Goal: Information Seeking & Learning: Learn about a topic

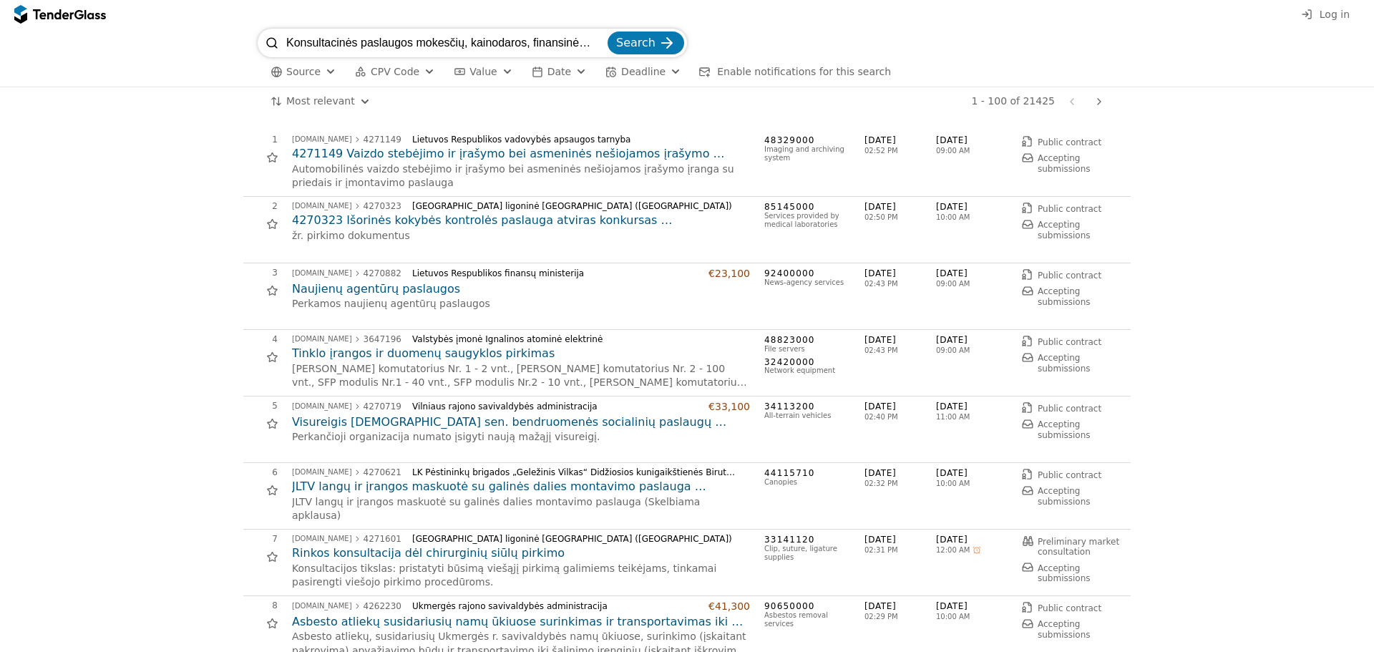
scroll to position [0, 172]
type input "Konsultacinės paslaugos mokesčių, kainodaros, finansinės apskaitos ir reguliaci…"
click at [640, 46] on span "Search" at bounding box center [635, 43] width 39 height 14
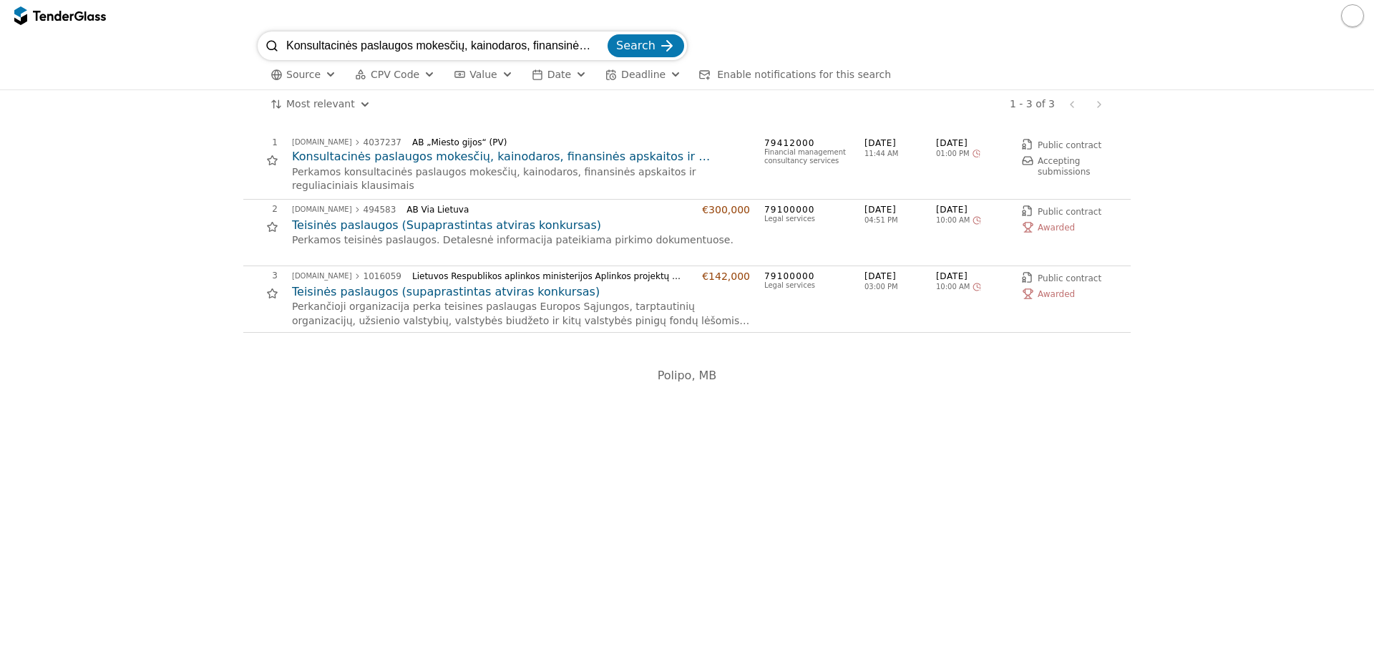
click at [574, 155] on h2 "Konsultacinės paslaugos mokesčių, kainodaros, finansinės apskaitos ir reguliaci…" at bounding box center [521, 157] width 458 height 16
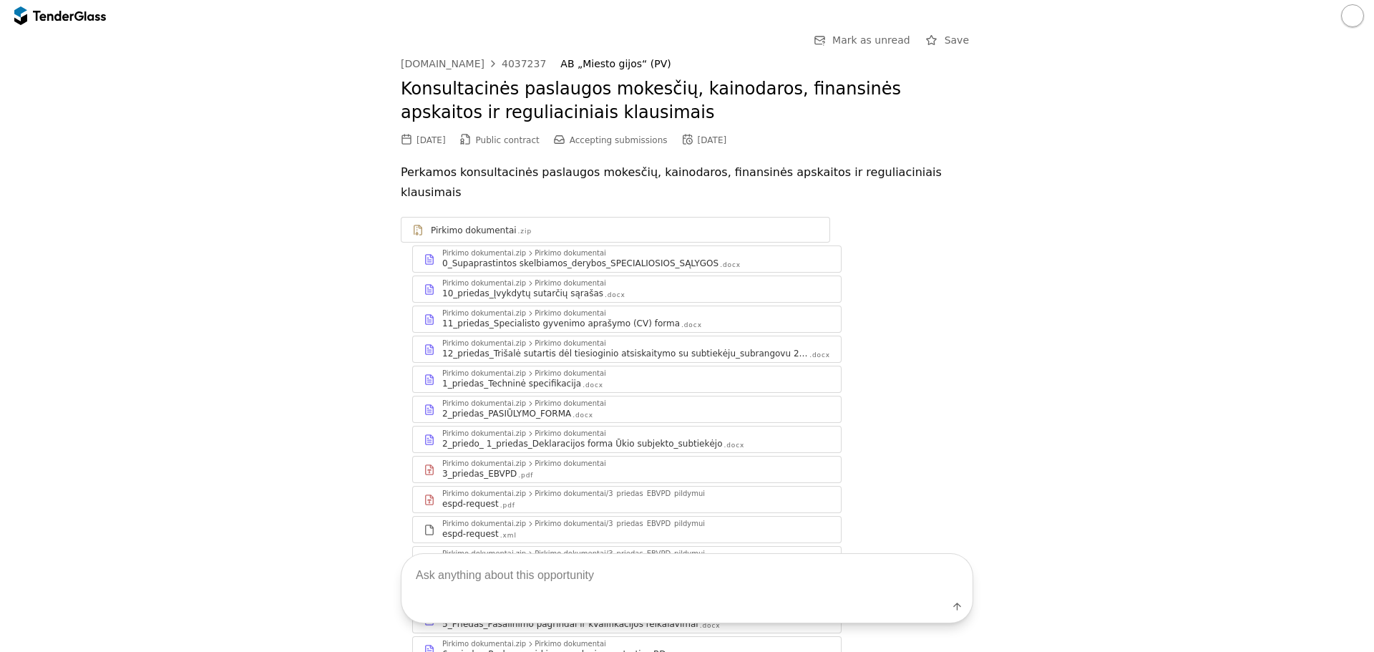
click at [587, 579] on textarea at bounding box center [686, 575] width 571 height 42
type textarea "Ką perka/"
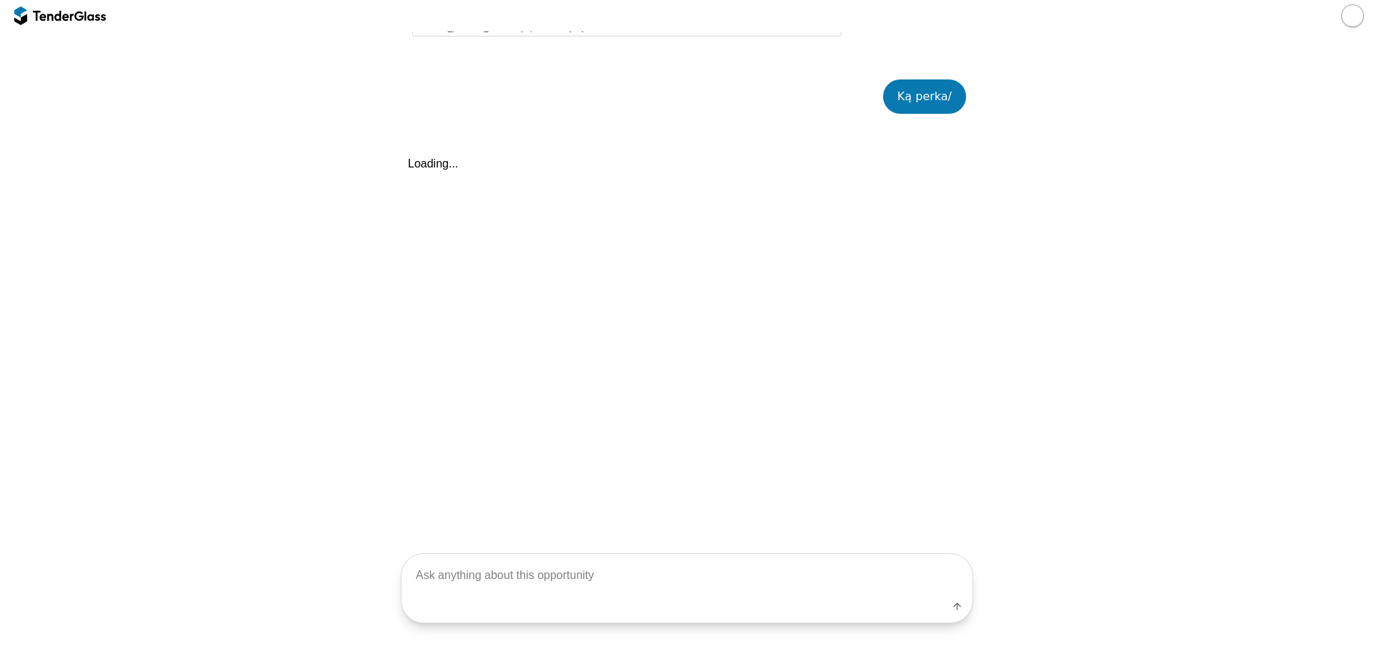
scroll to position [752, 0]
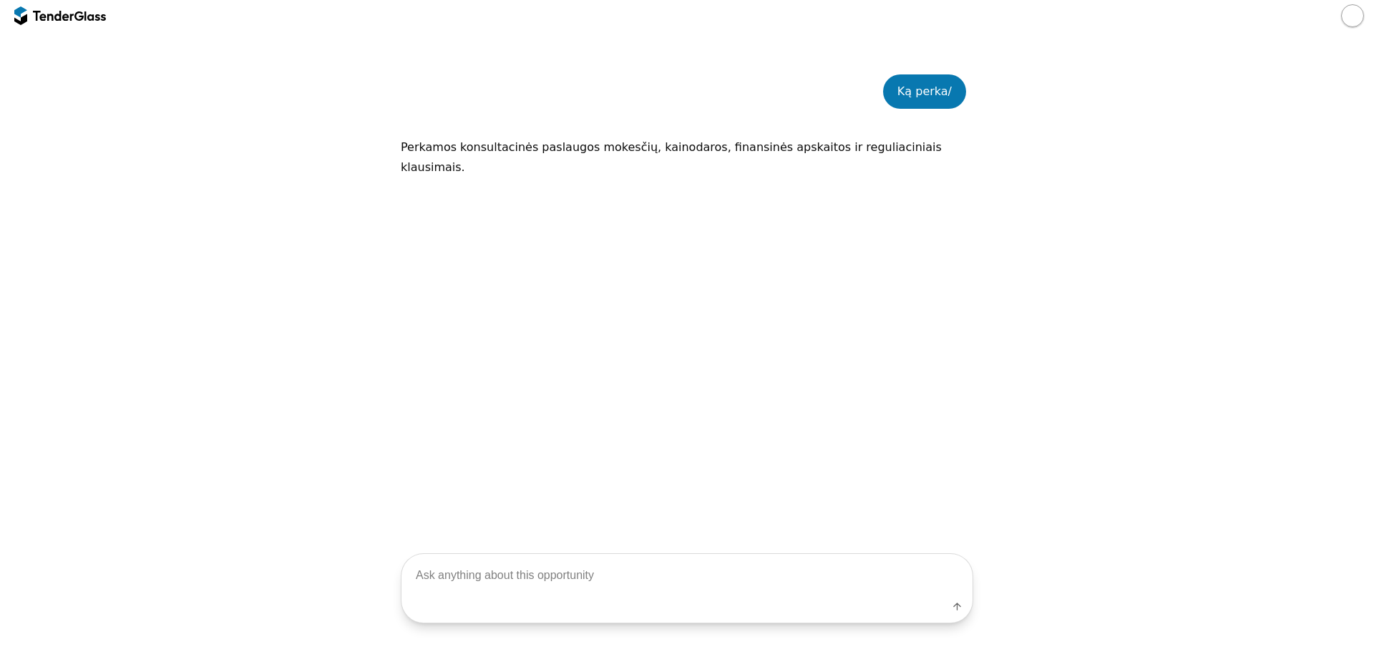
click at [592, 359] on div "Ką perka/ [PERSON_NAME] konsultacinės paslaugos mokesčių, kainodaros, finansinė…" at bounding box center [687, 298] width 572 height 491
click at [608, 578] on textarea at bounding box center [686, 575] width 571 height 42
type textarea "Ant kokios sistemos, ar minimas microsoft?"
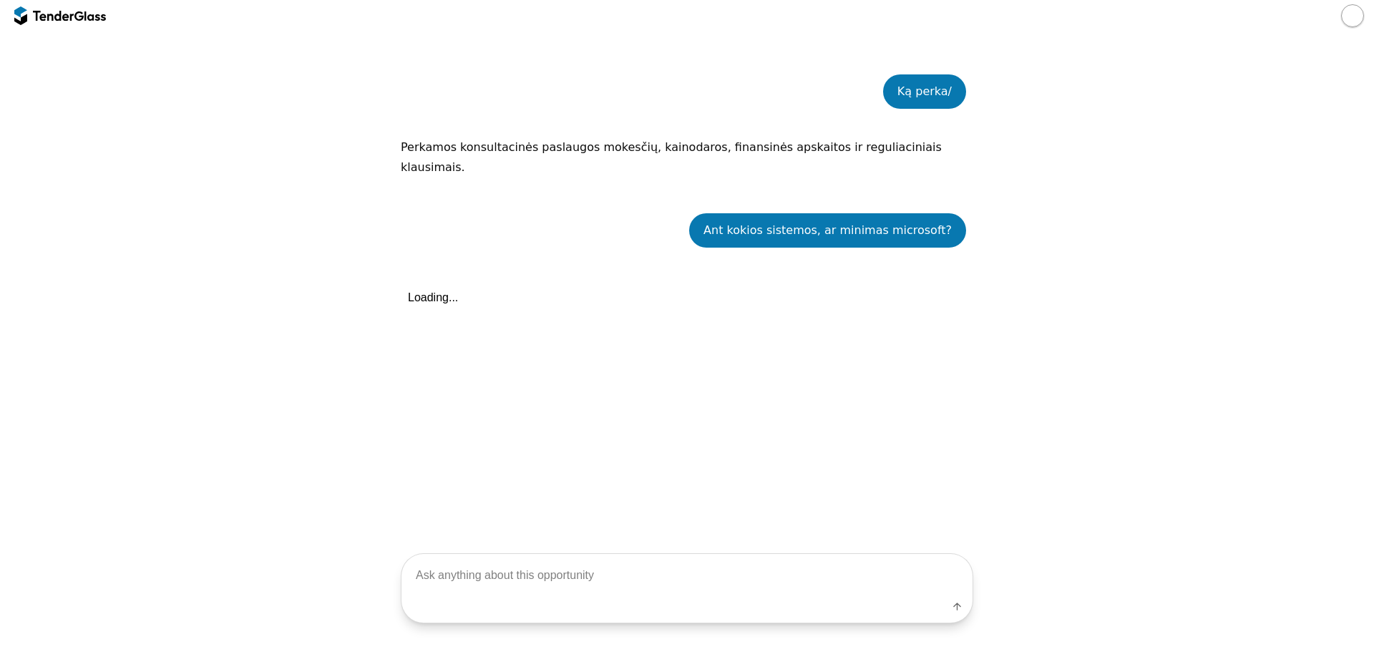
scroll to position [871, 0]
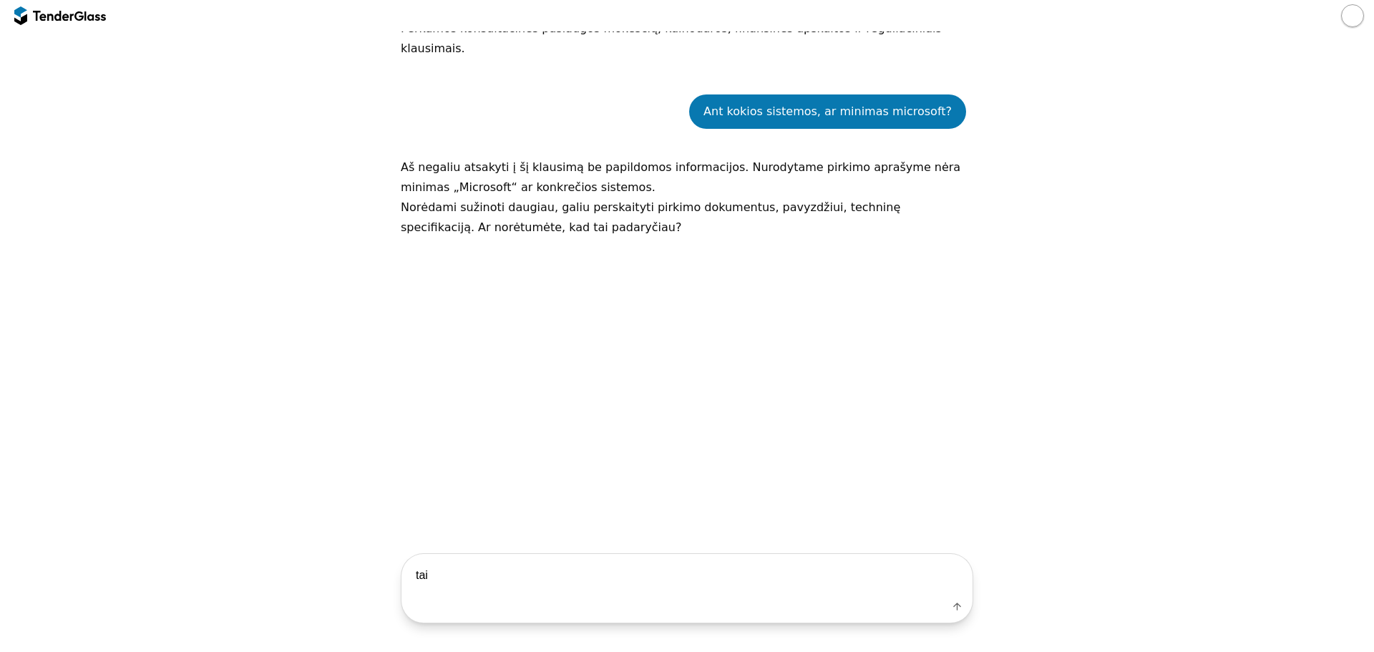
type textarea "taip"
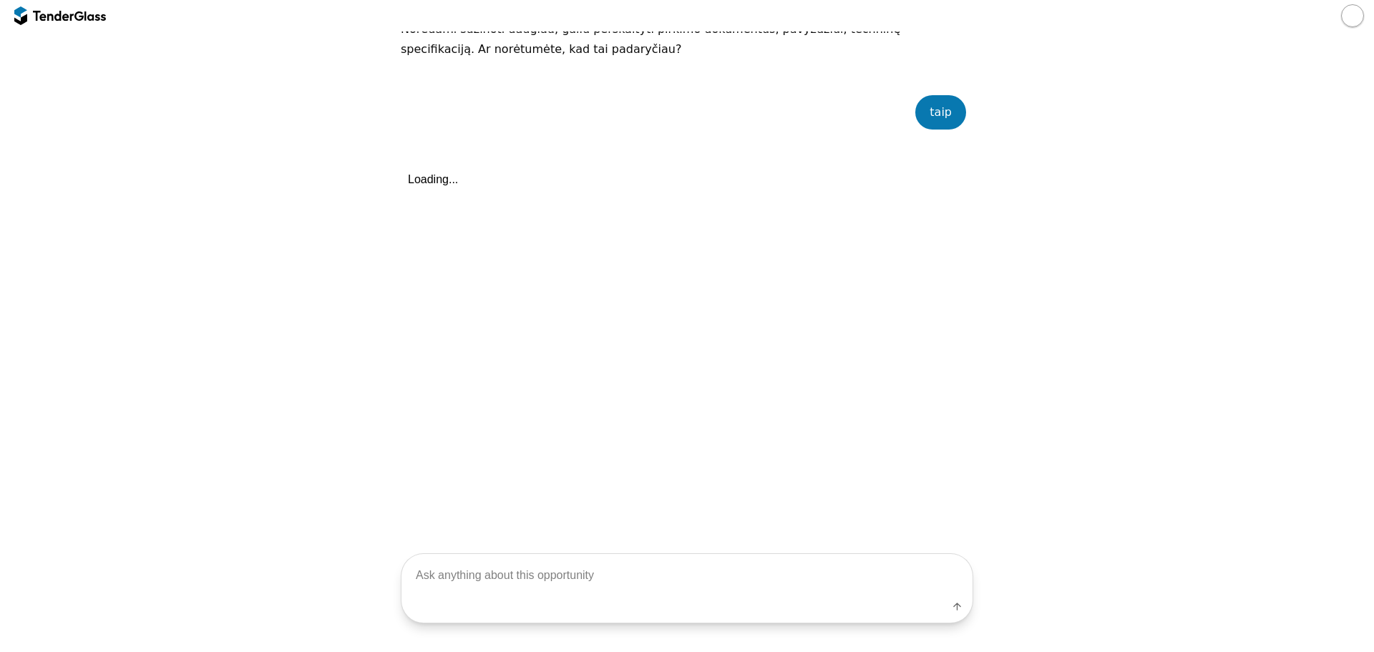
scroll to position [1049, 0]
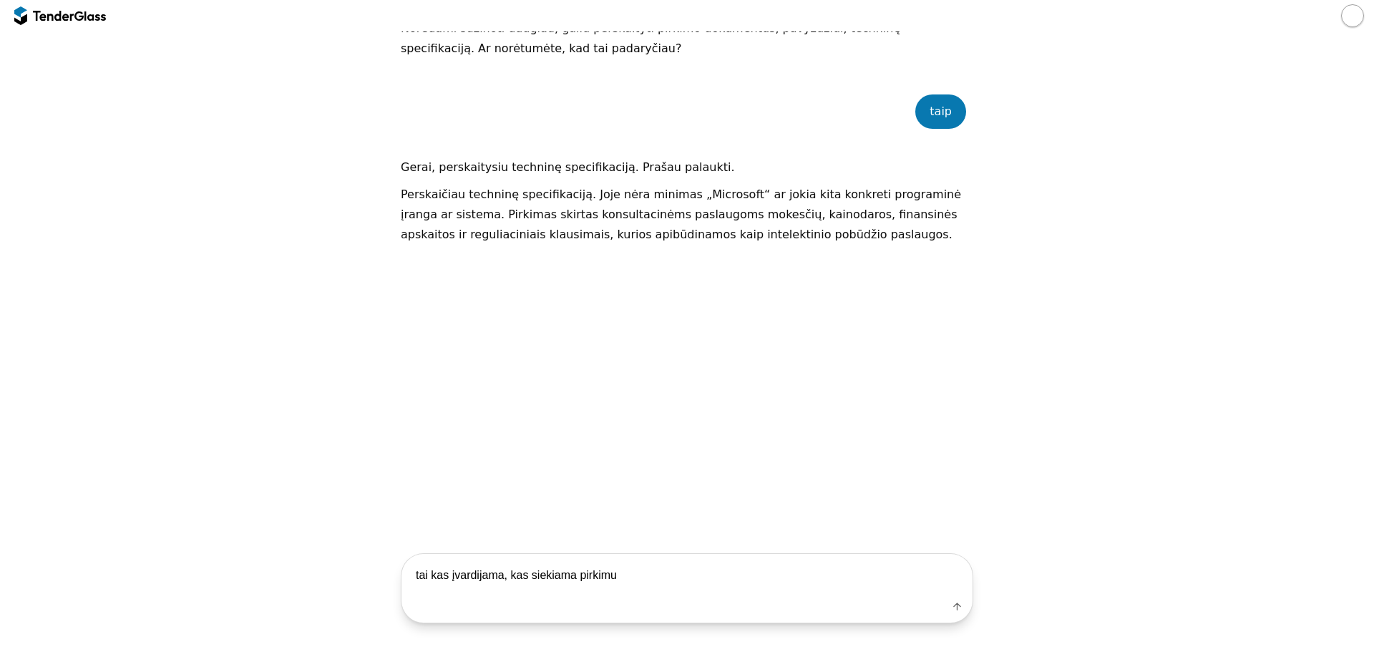
type textarea "tai kas įvardijama, kas siekiama pirkimu?"
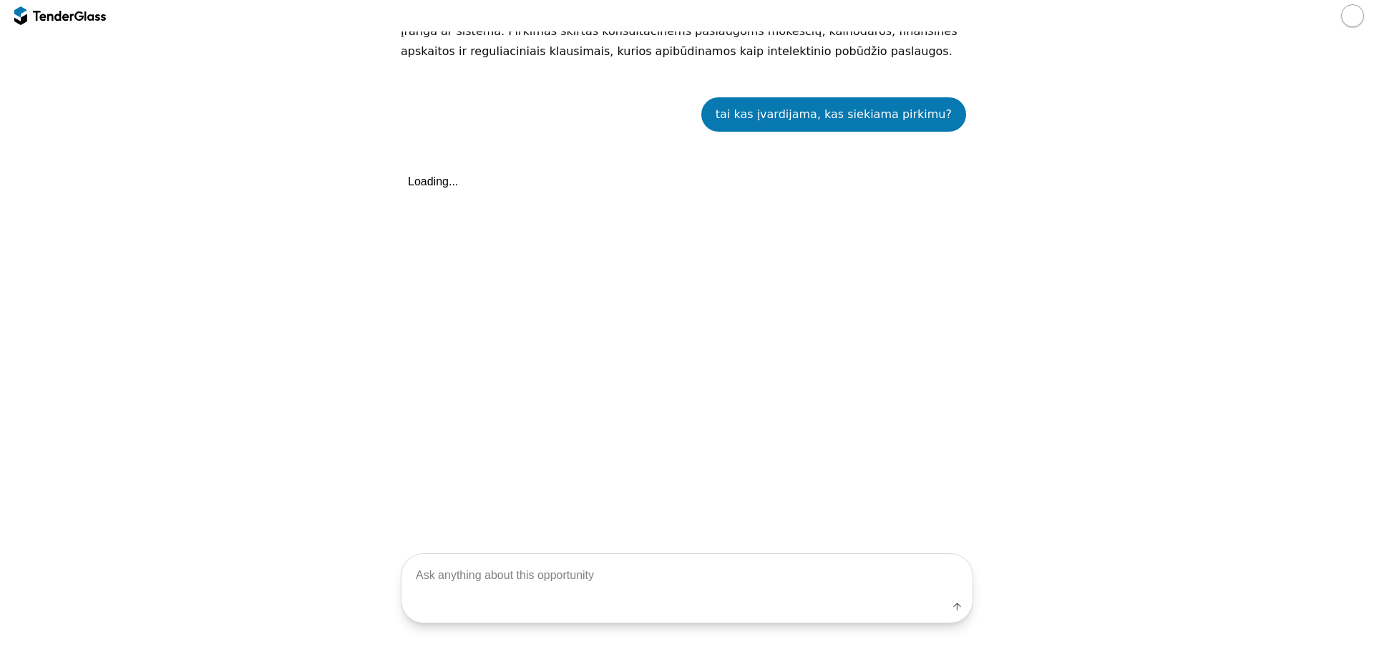
scroll to position [1236, 0]
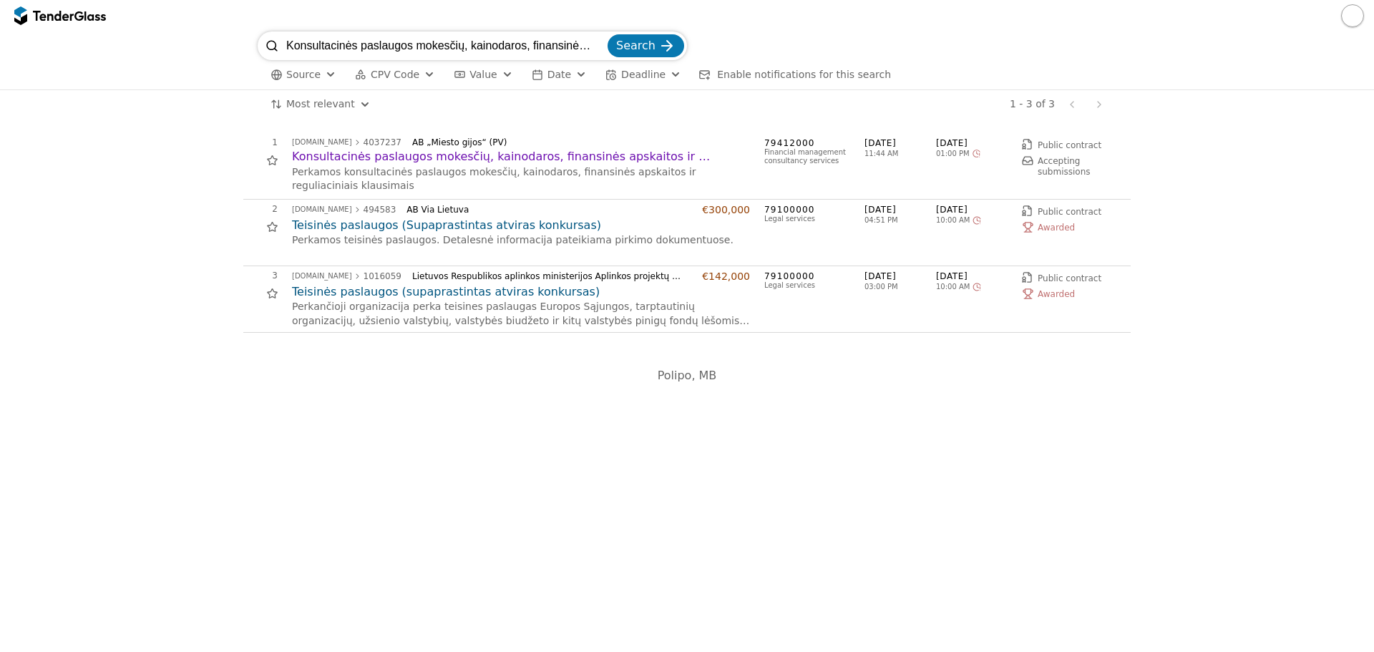
click at [364, 155] on h2 "Konsultacinės paslaugos mokesčių, kainodaros, finansinės apskaitos ir reguliaci…" at bounding box center [521, 157] width 458 height 16
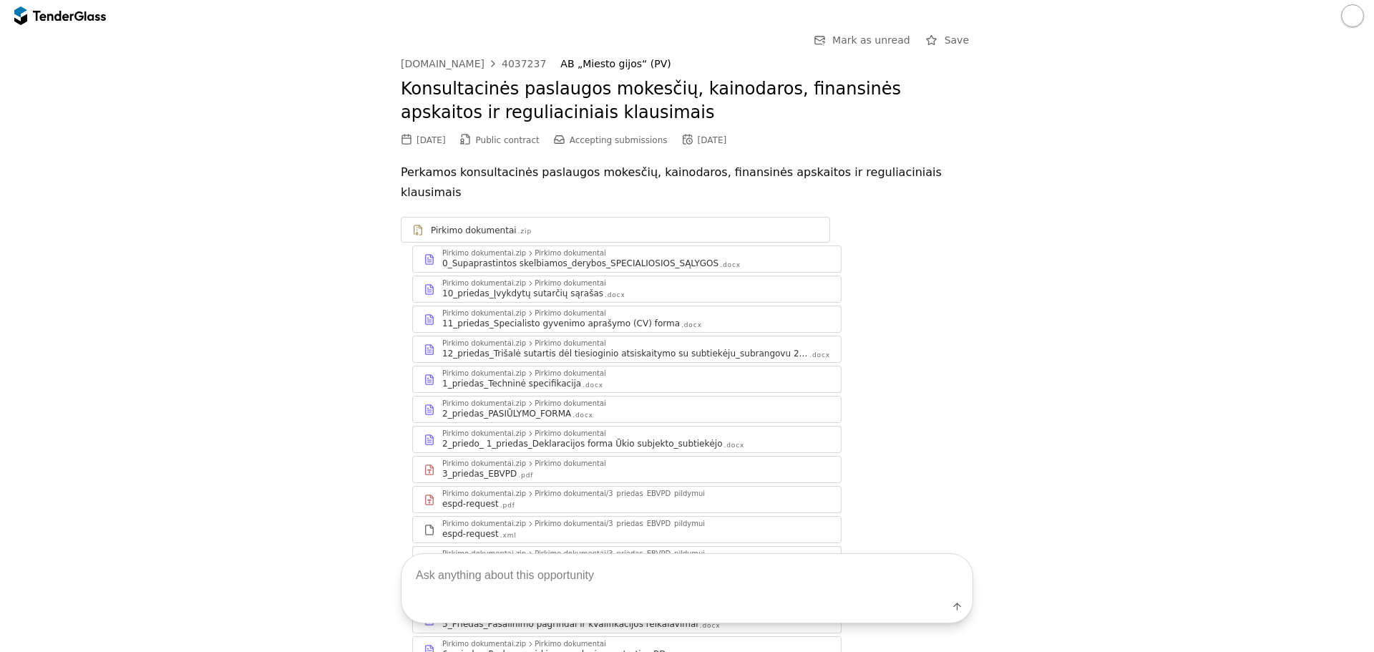
click at [638, 370] on div "Pirkimo dokumentai.zip Pirkimo dokumentai 1_priedas_Techninė specifikacija .docx" at bounding box center [627, 379] width 428 height 26
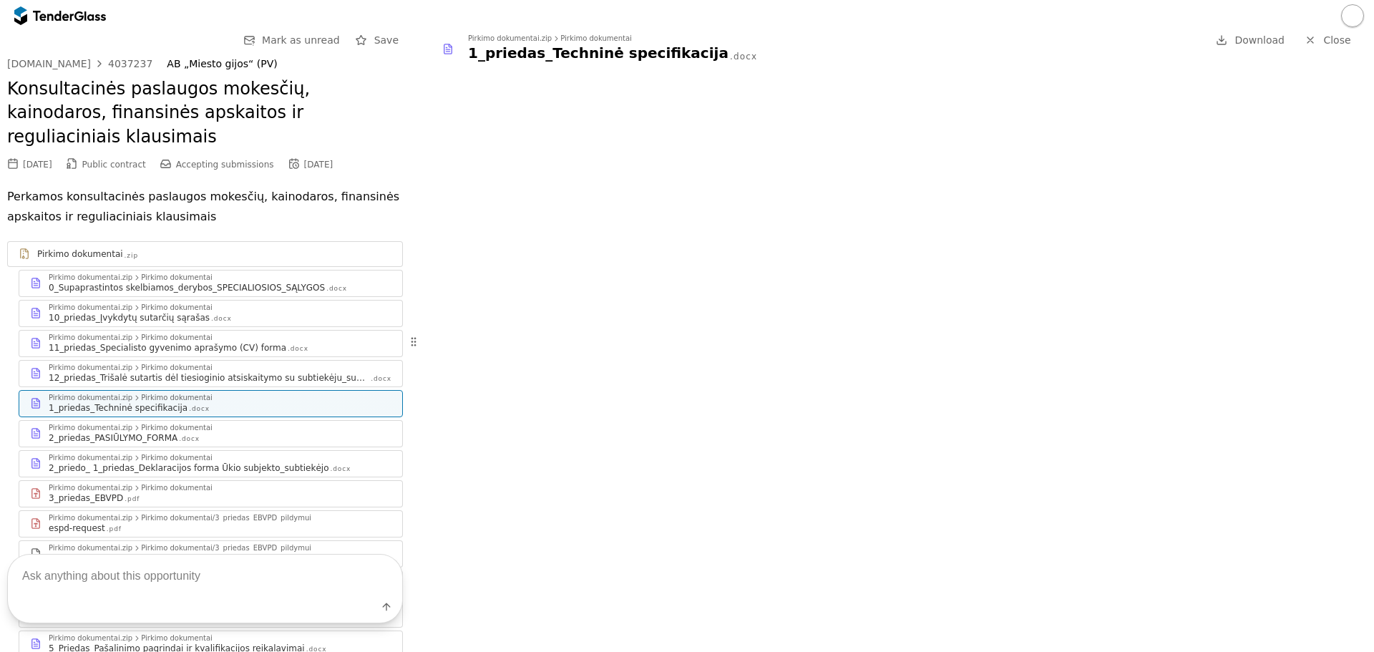
drag, startPoint x: 175, startPoint y: 414, endPoint x: 183, endPoint y: 409, distance: 9.3
click at [179, 434] on div ".docx" at bounding box center [189, 438] width 21 height 9
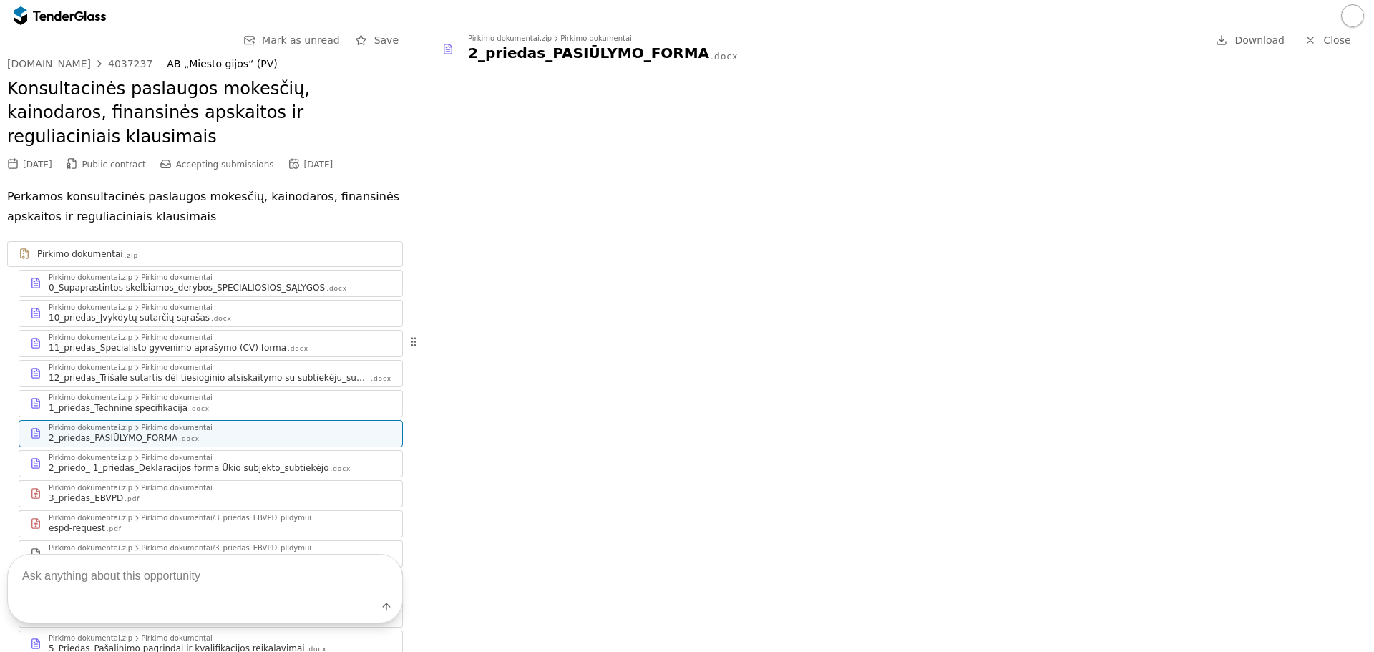
click at [265, 462] on div "2_priedo_ 1_priedas_Deklaracijos forma Ūkio subjekto_subtiekėjo" at bounding box center [189, 467] width 280 height 11
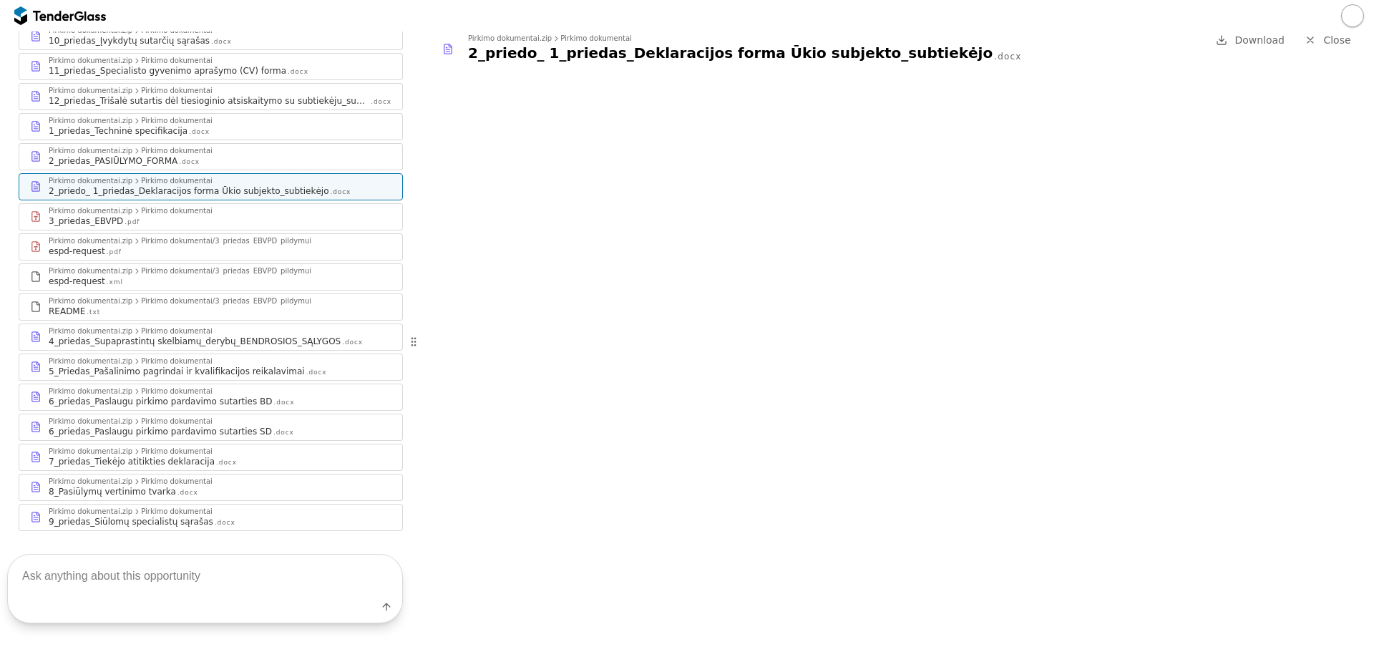
scroll to position [281, 0]
click at [222, 512] on div "9_priedas_Siūlomų specialistų sąrašas .docx" at bounding box center [220, 517] width 343 height 11
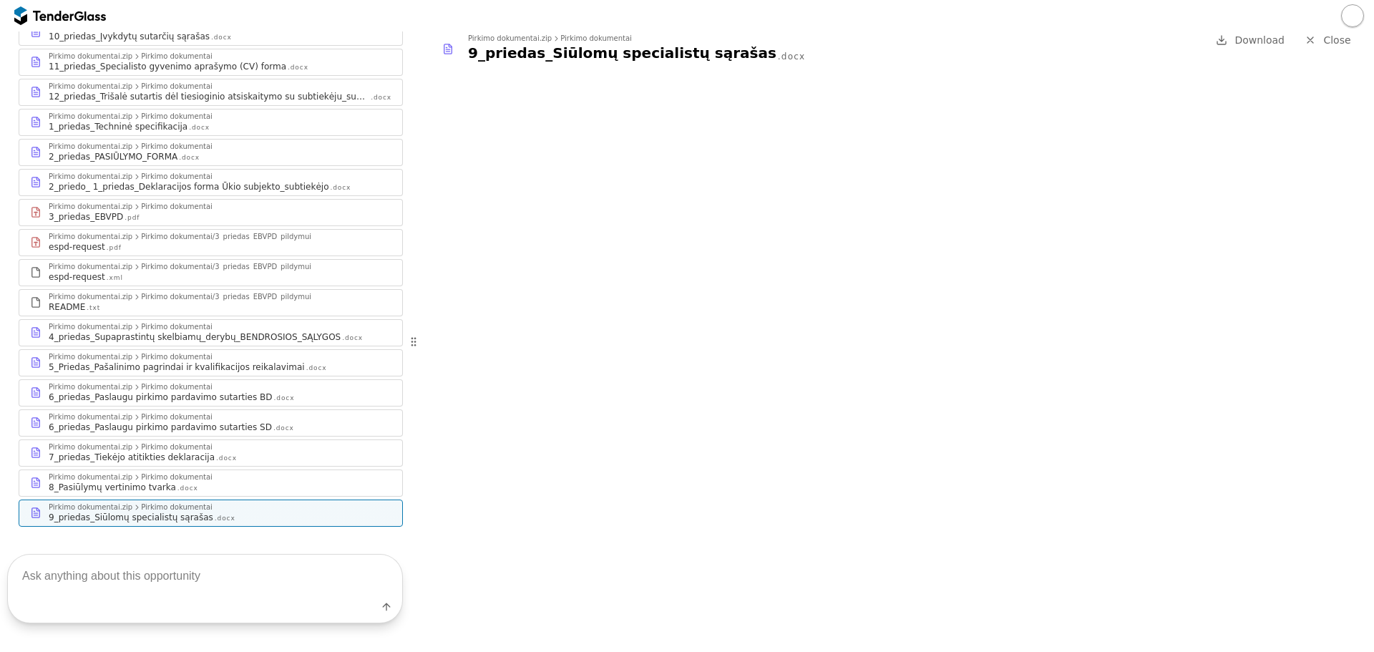
scroll to position [210, 0]
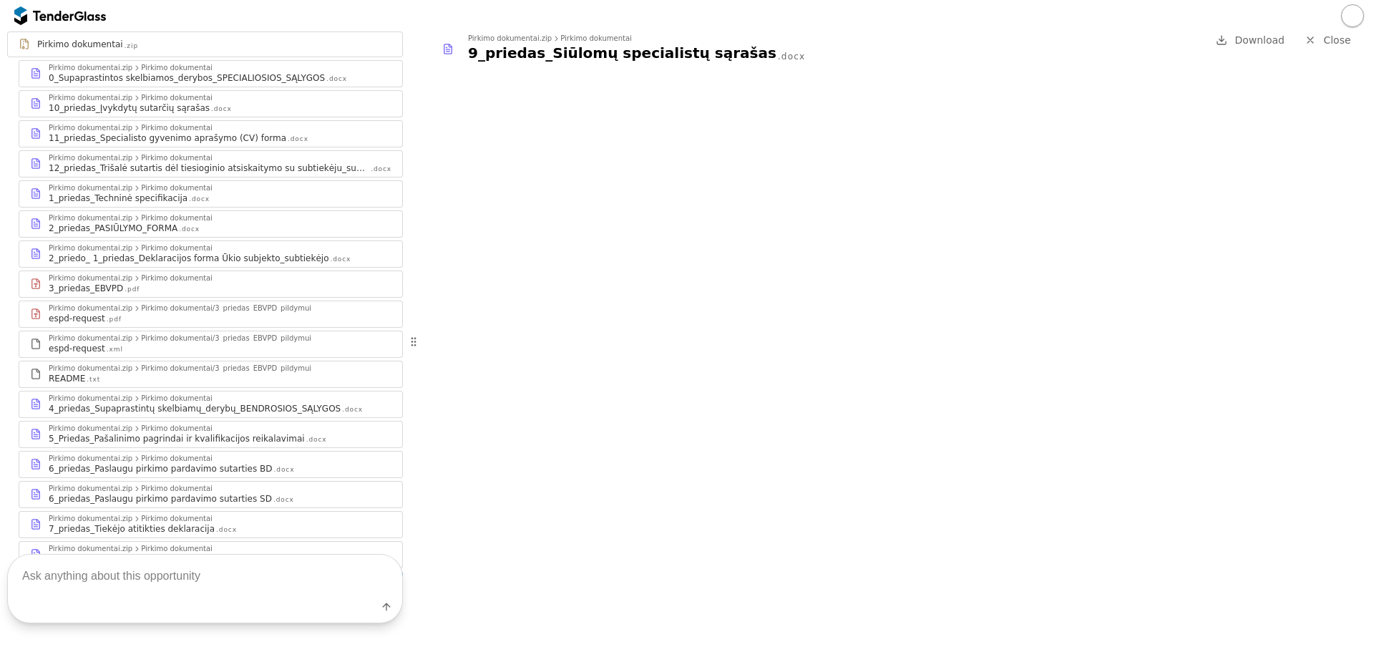
click at [233, 184] on div "Pirkimo dokumentai.zip Pirkimo dokumentai" at bounding box center [220, 188] width 343 height 9
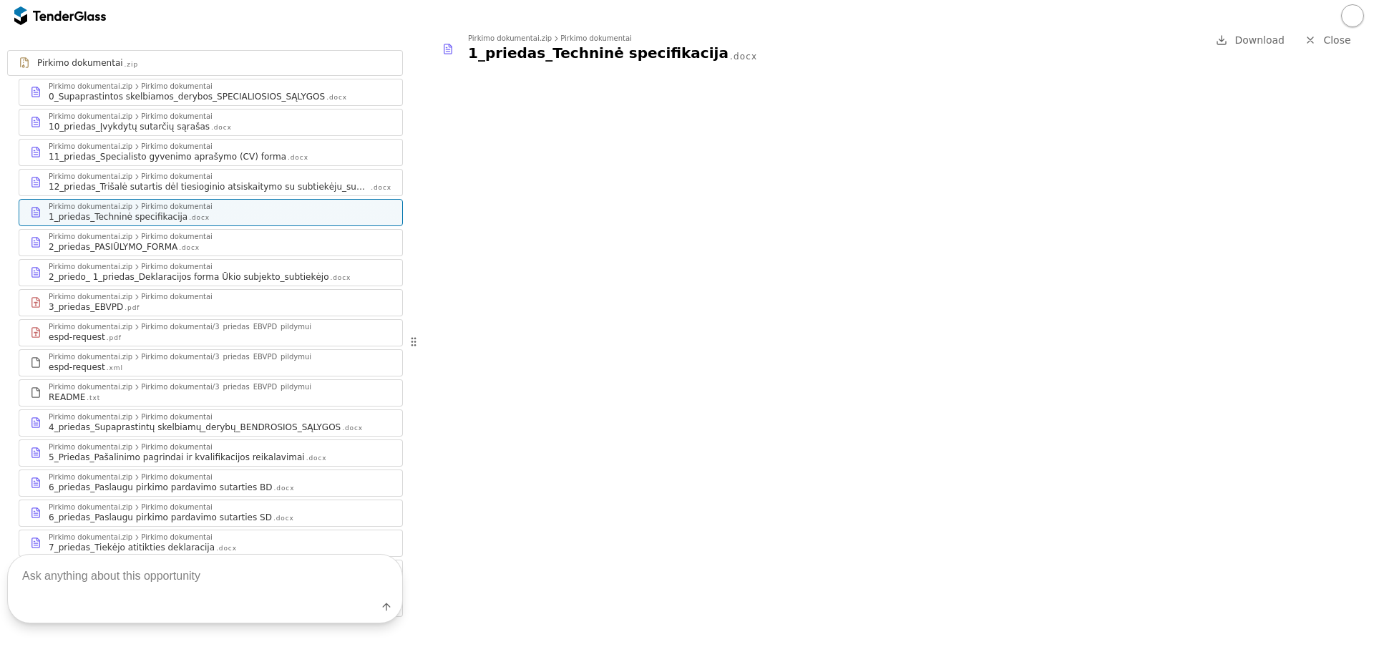
scroll to position [138, 0]
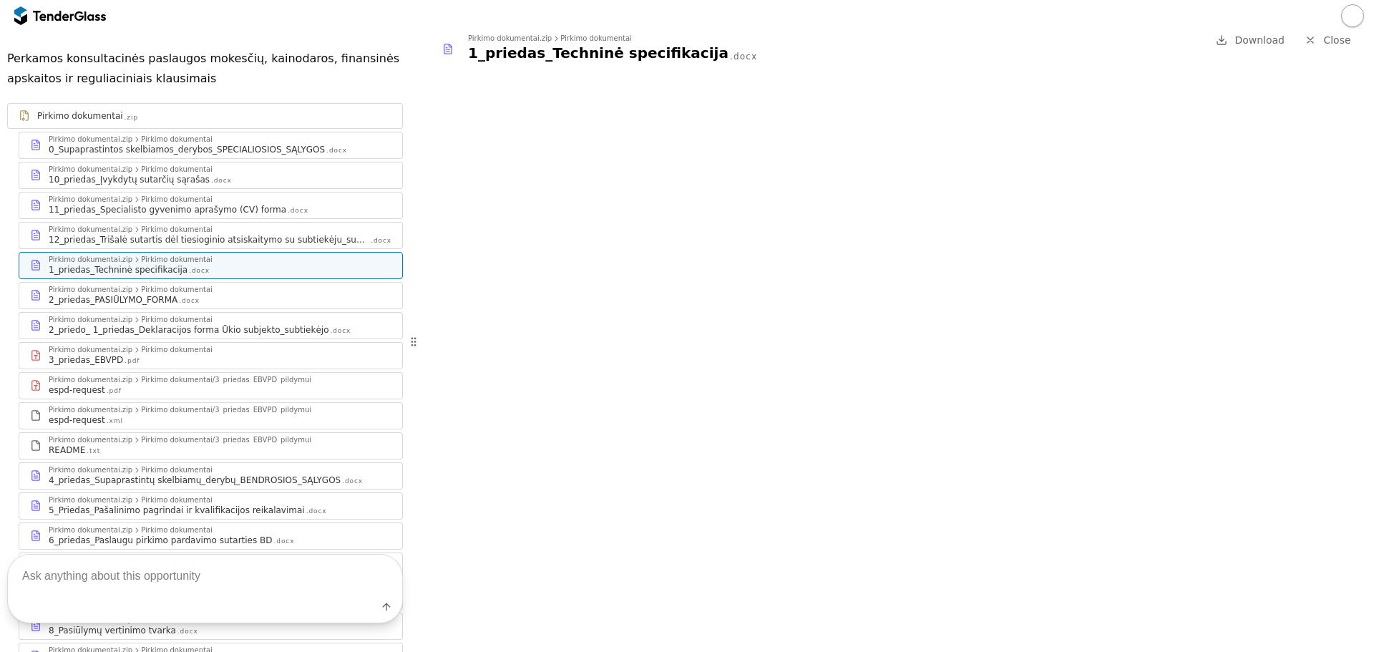
click at [266, 144] on div "0_Supaprastintos skelbiamos_derybos_SPECIALIOSIOS_SĄLYGOS" at bounding box center [187, 149] width 276 height 11
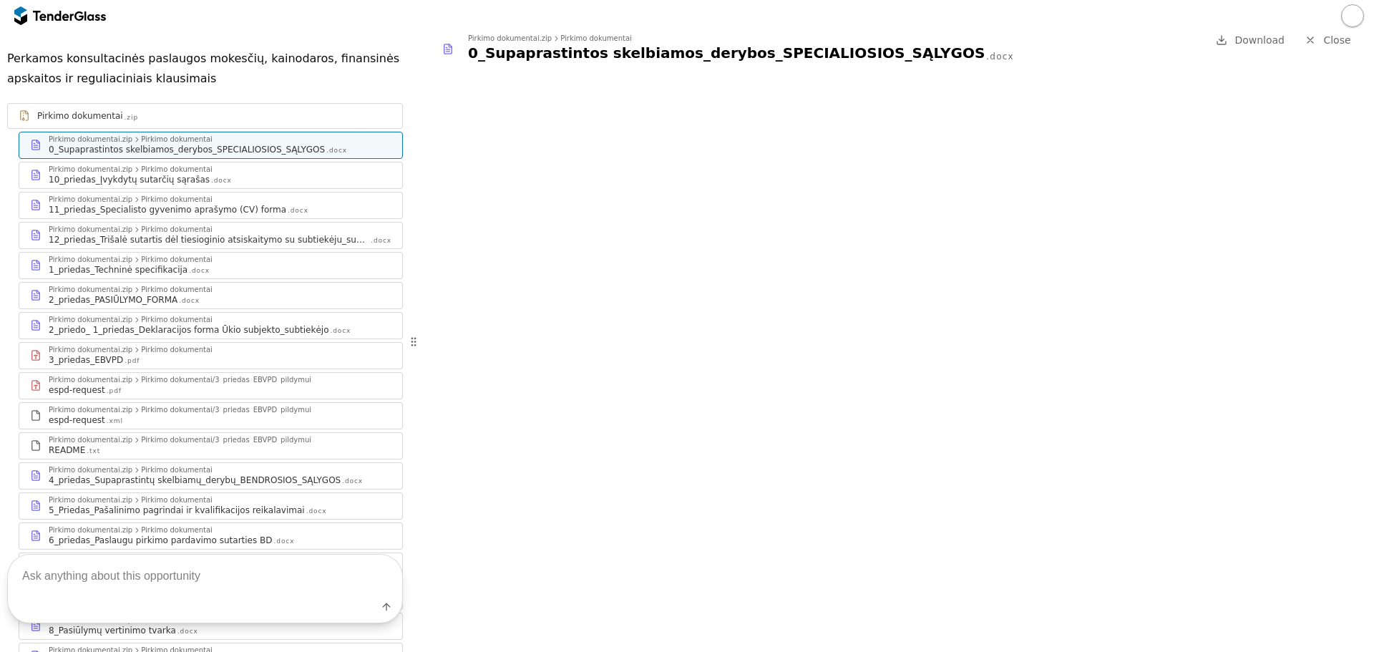
click at [293, 165] on div "Pirkimo dokumentai.zip Pirkimo dokumentai" at bounding box center [220, 169] width 343 height 9
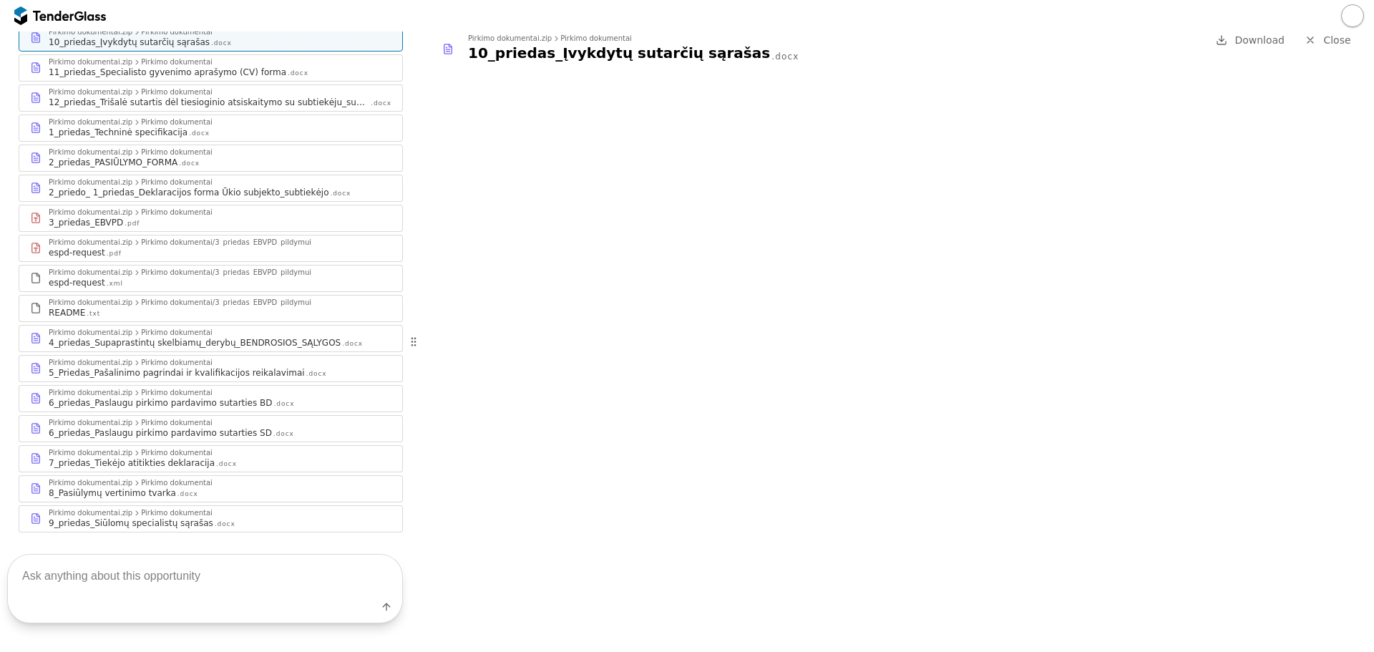
scroll to position [281, 0]
click at [772, 49] on div "10_priedas_Įvykdytų sutarčių sąrašas .docx" at bounding box center [830, 53] width 725 height 20
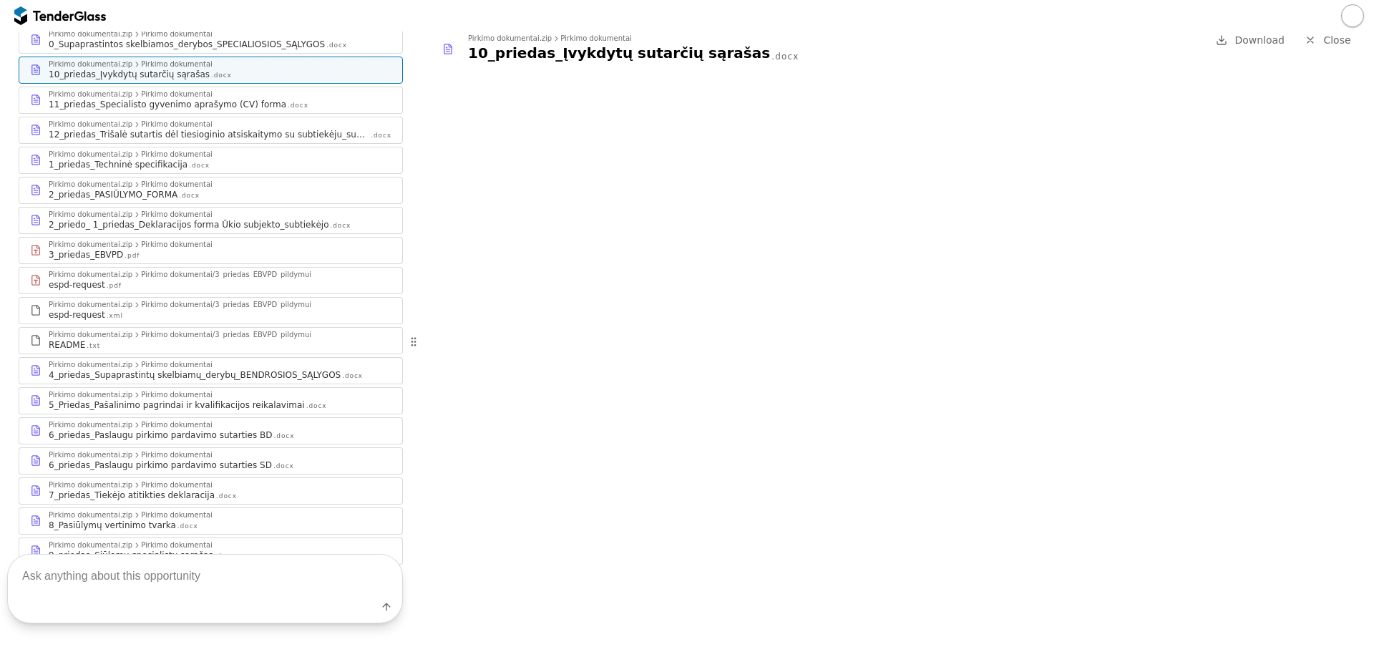
scroll to position [210, 0]
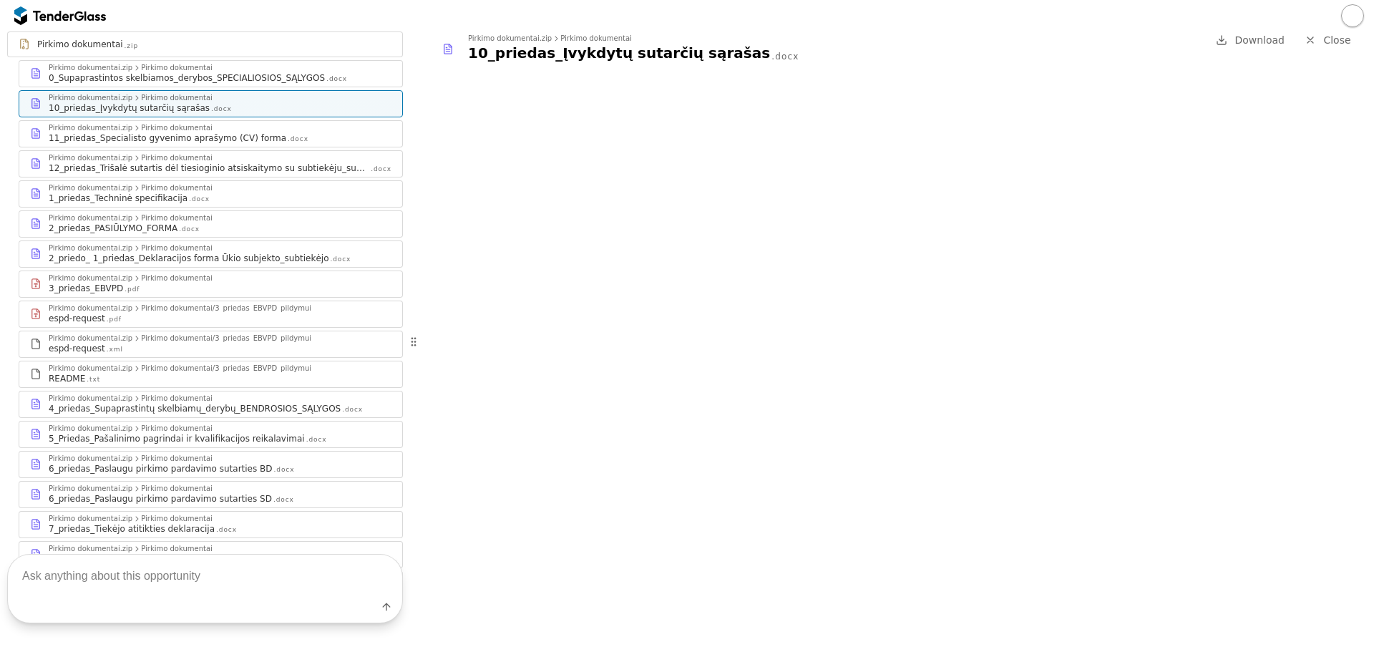
click at [192, 403] on div "4_priedas_Supaprastintų skelbiamų_derybų_BENDROSIOS_SĄLYGOS" at bounding box center [195, 408] width 292 height 11
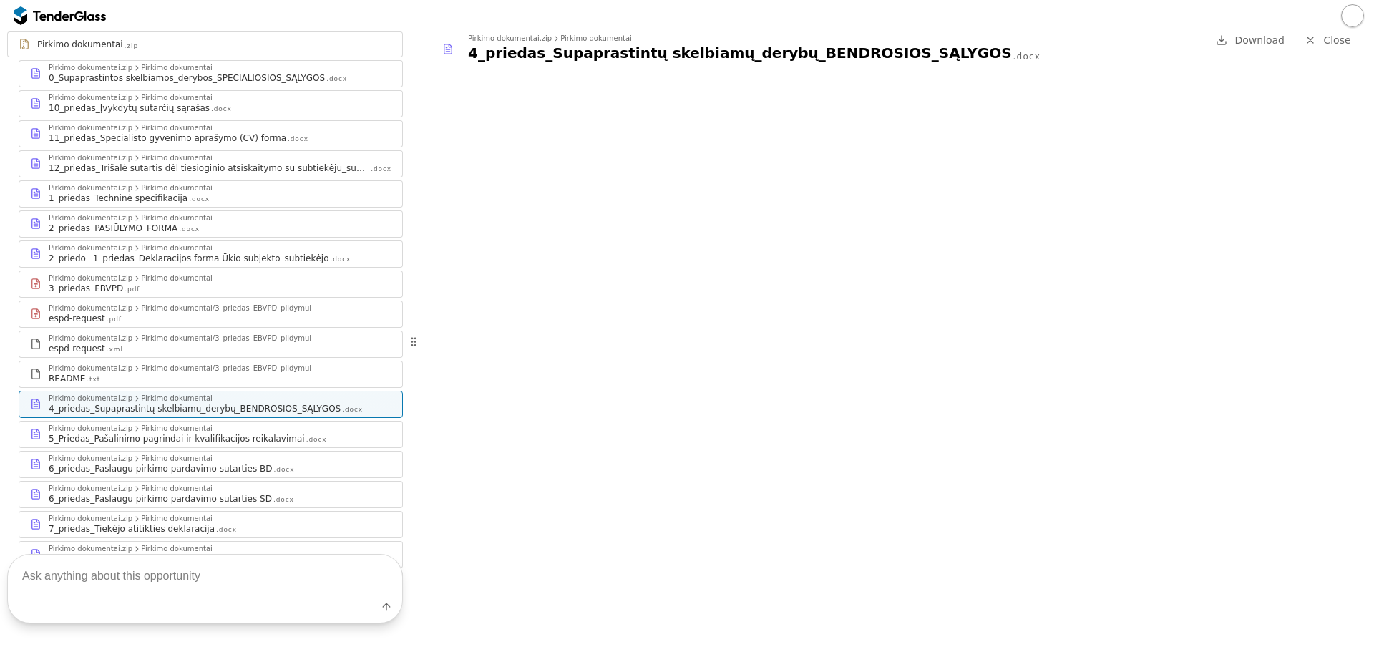
click at [266, 433] on div "5_Priedas_Pašalinimo pagrindai ir kvalifikacijos reikalavimai" at bounding box center [177, 438] width 256 height 11
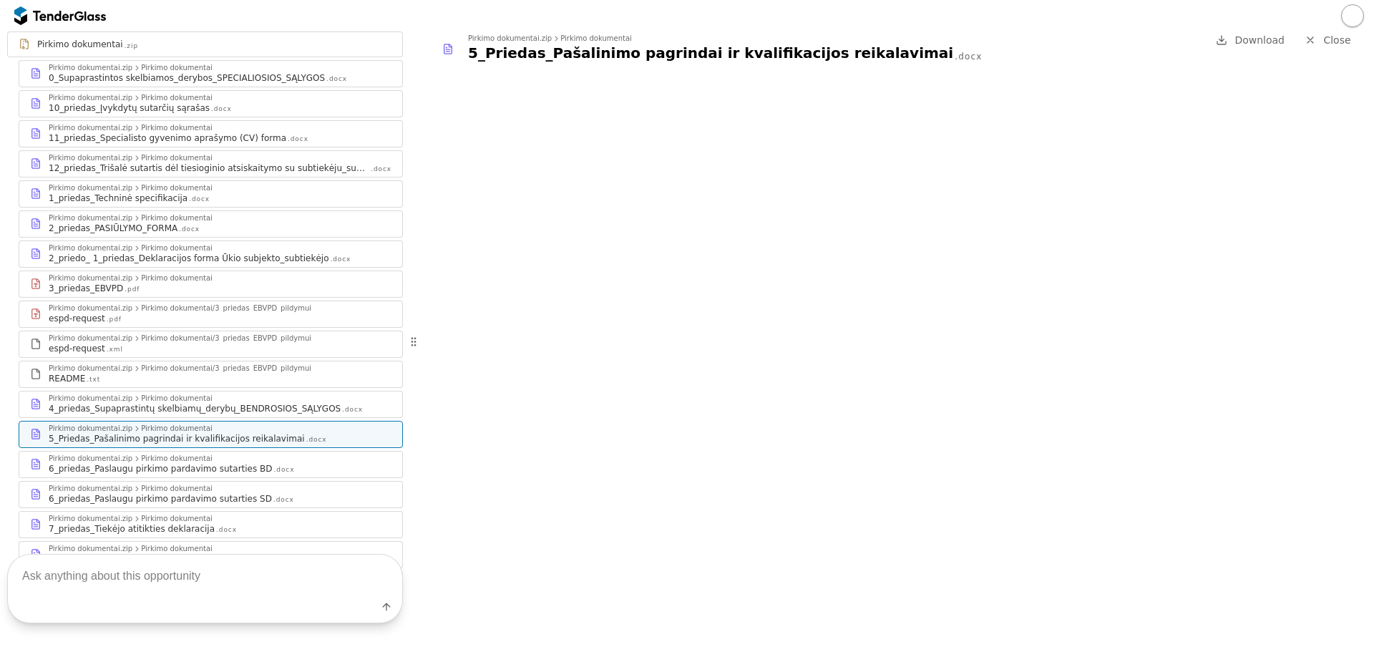
click at [310, 463] on div "6_priedas_Paslaugu pirkimo pardavimo sutarties BD .docx" at bounding box center [220, 468] width 343 height 11
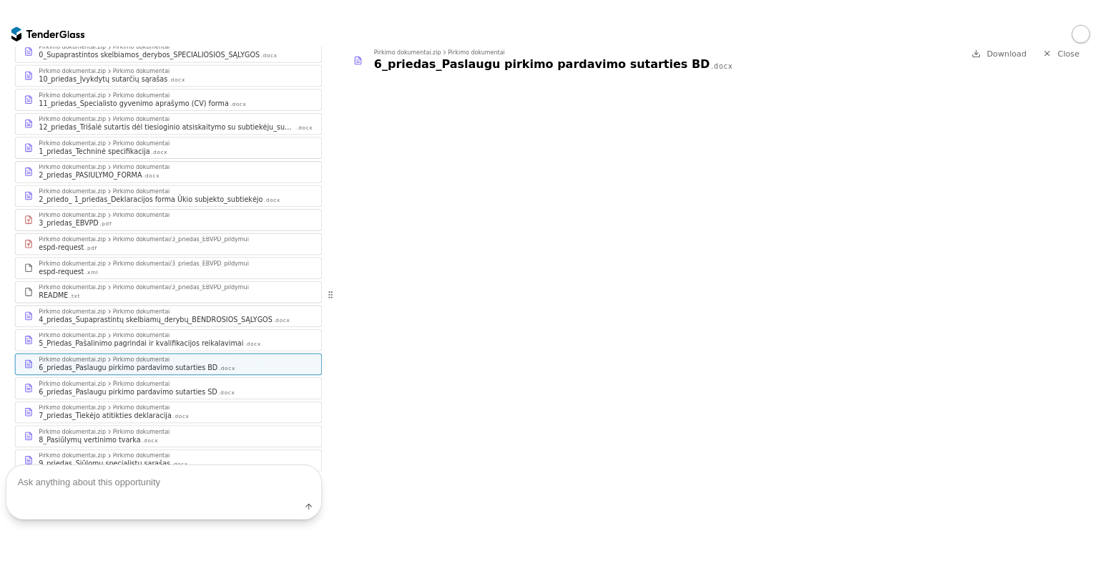
scroll to position [281, 0]
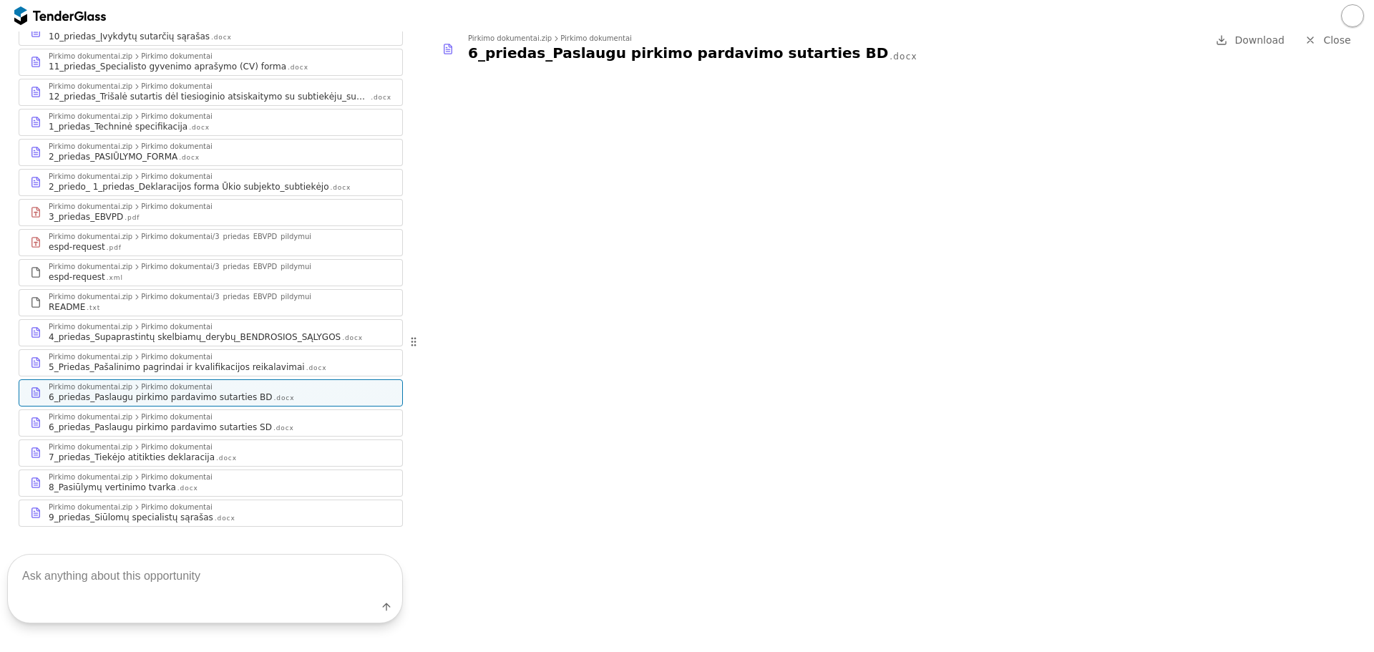
click at [277, 500] on div "Pirkimo dokumentai.zip Pirkimo dokumentai 9_priedas_Siūlomų specialistų sąrašas…" at bounding box center [210, 513] width 383 height 26
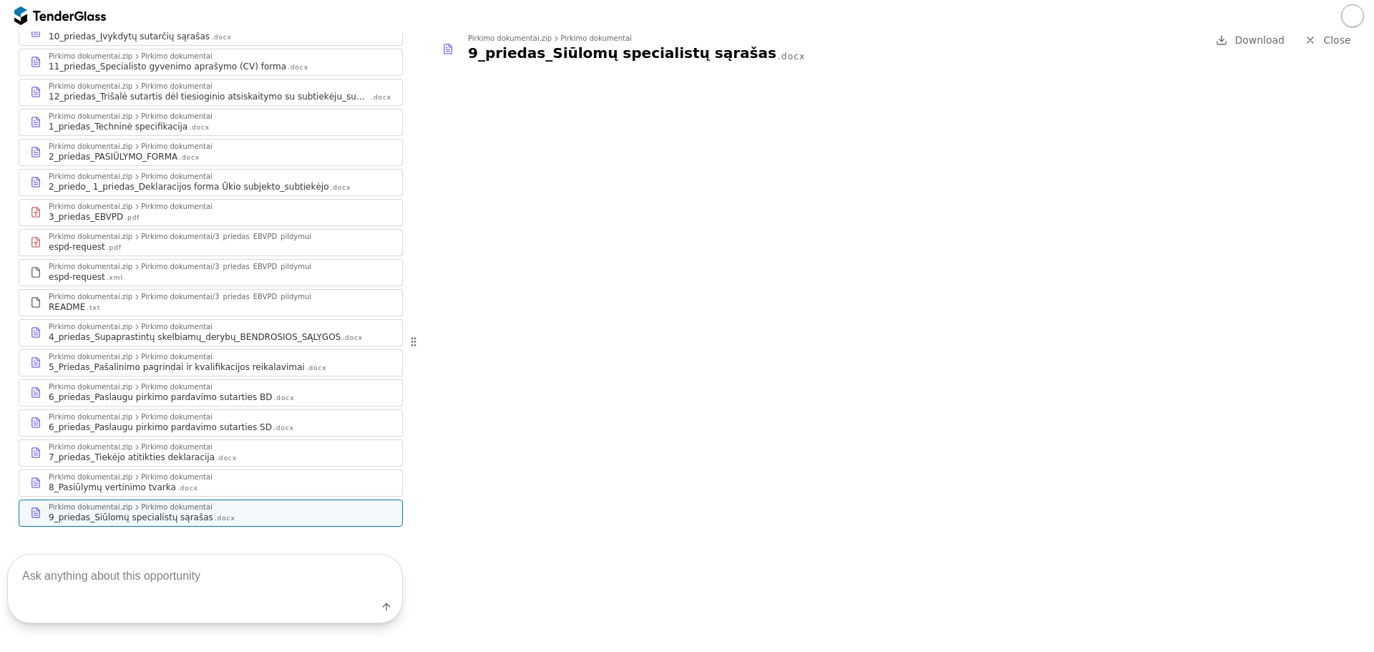
click at [300, 481] on div "8_Pasiūlymų vertinimo tvarka .docx" at bounding box center [220, 486] width 343 height 11
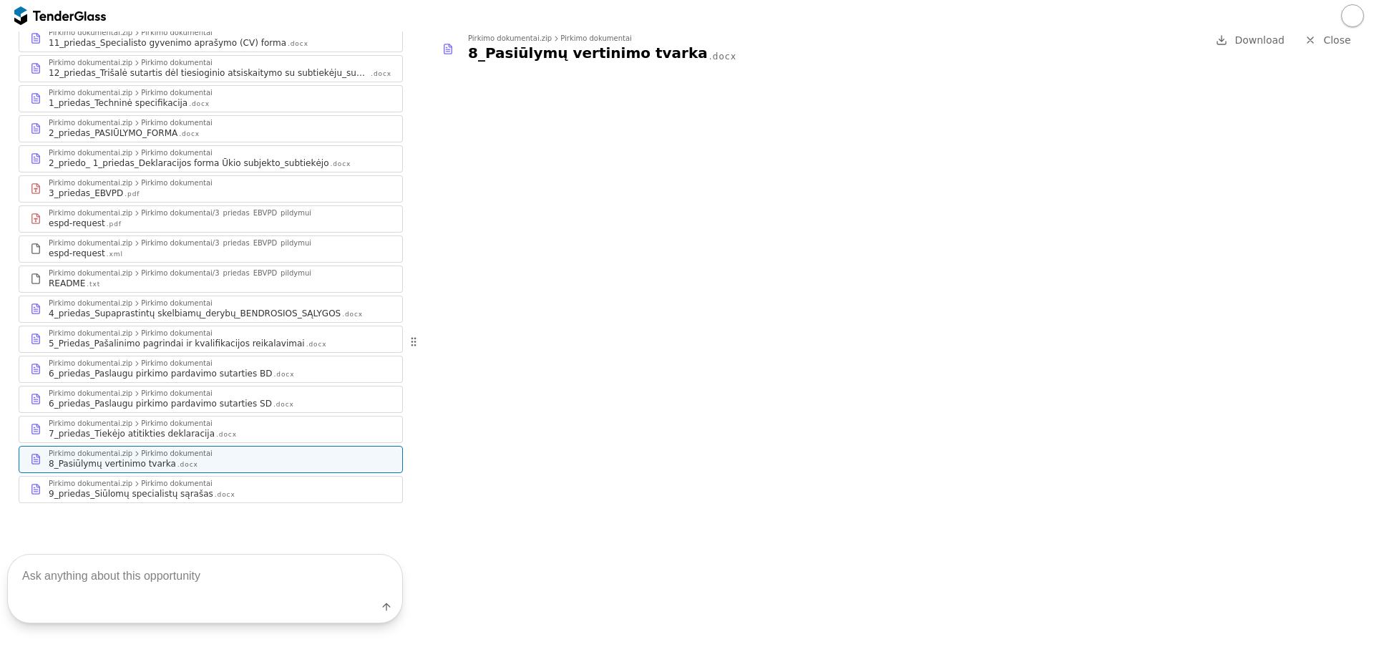
scroll to position [275, 0]
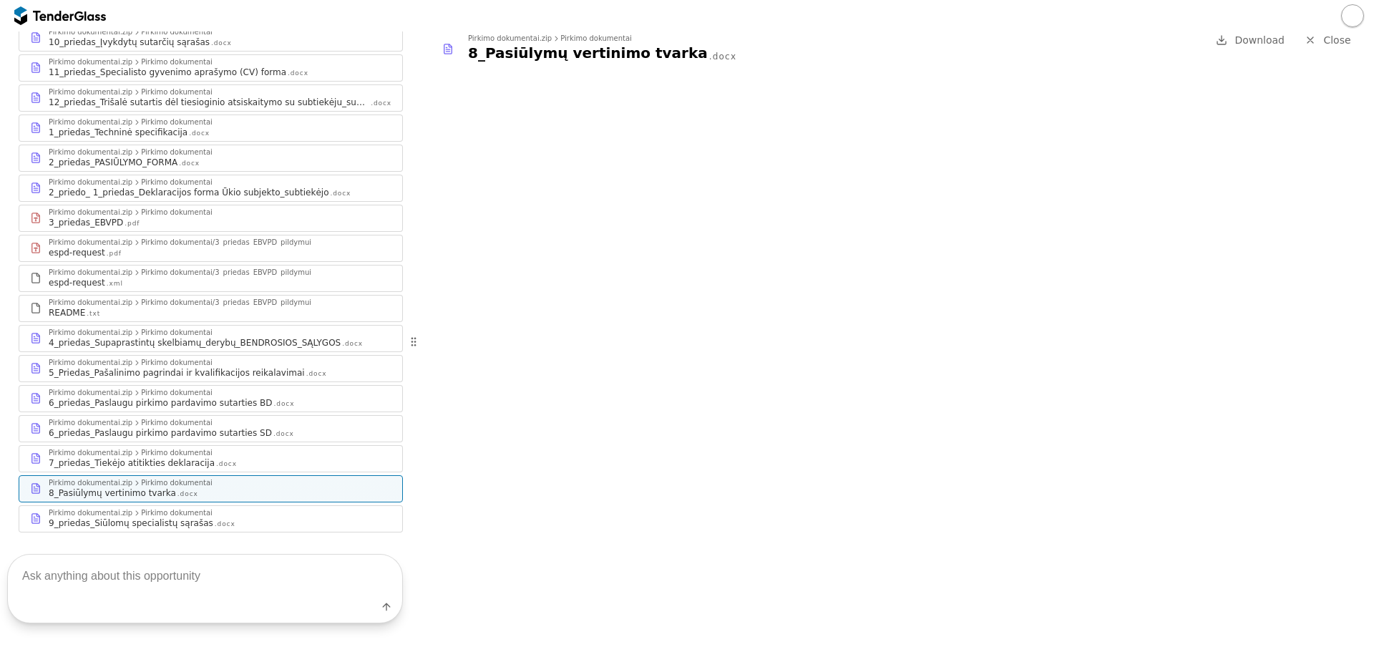
click at [117, 89] on div "Pirkimo dokumentai .zip Pirkimo dokumentai.zip Pirkimo dokumentai 0_Supaprastin…" at bounding box center [205, 249] width 396 height 567
click at [116, 127] on div "1_priedas_Techninė specifikacija" at bounding box center [118, 132] width 139 height 11
